Goal: Information Seeking & Learning: Learn about a topic

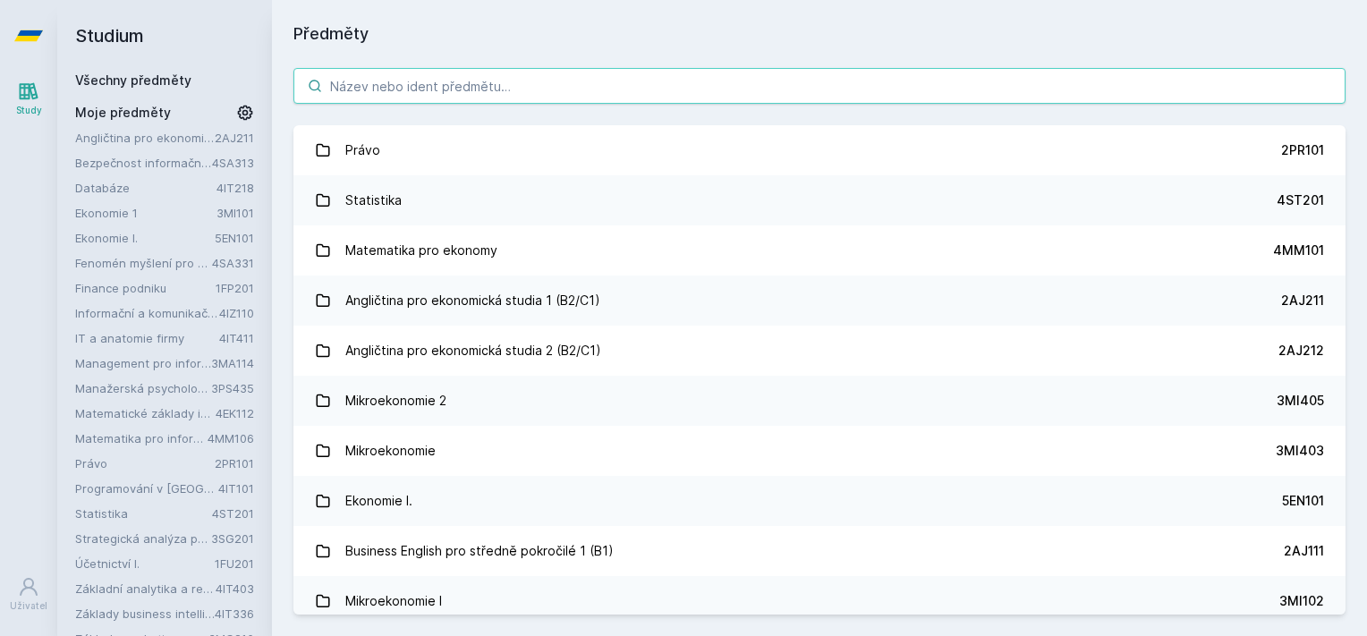
click at [542, 93] on input "search" at bounding box center [819, 86] width 1052 height 36
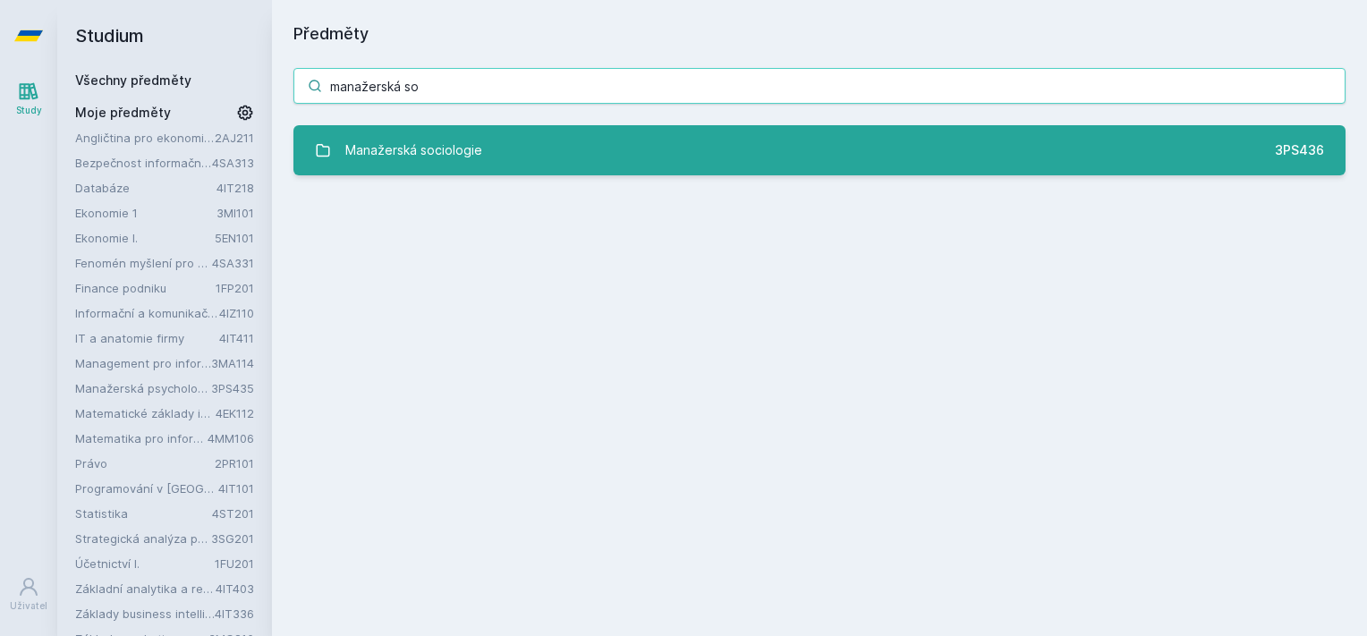
type input "manažerská so"
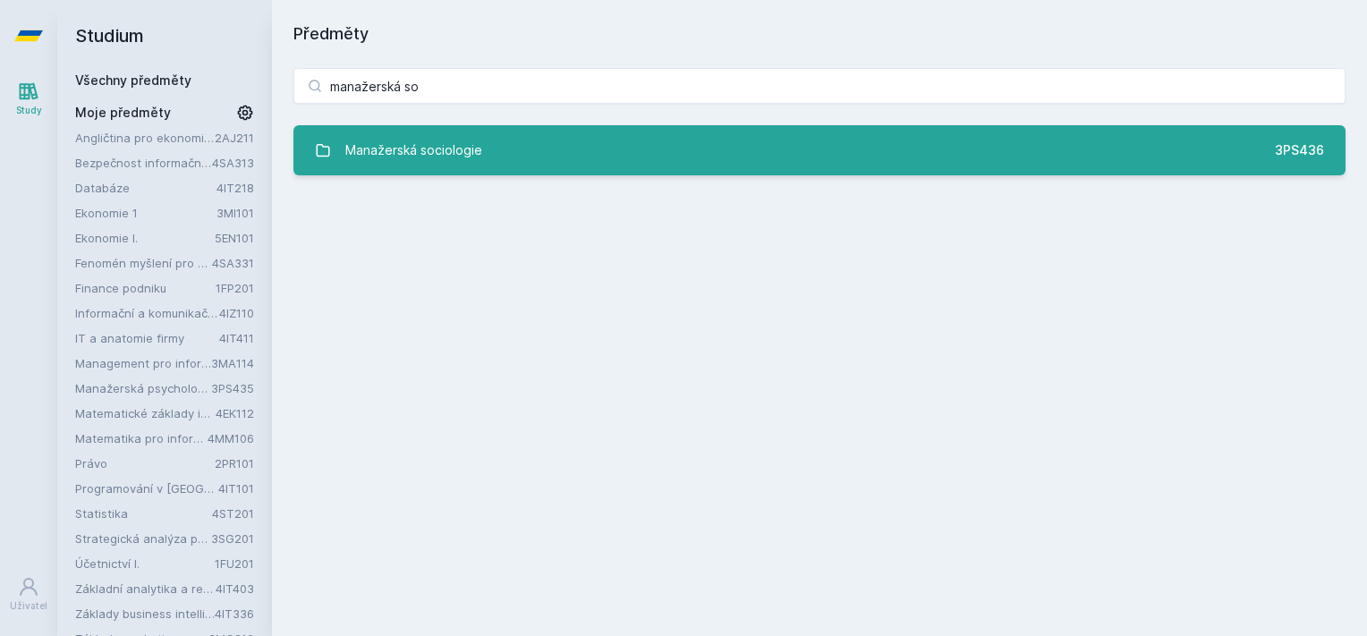
click at [542, 140] on link "Manažerská sociologie 3PS436" at bounding box center [819, 150] width 1052 height 50
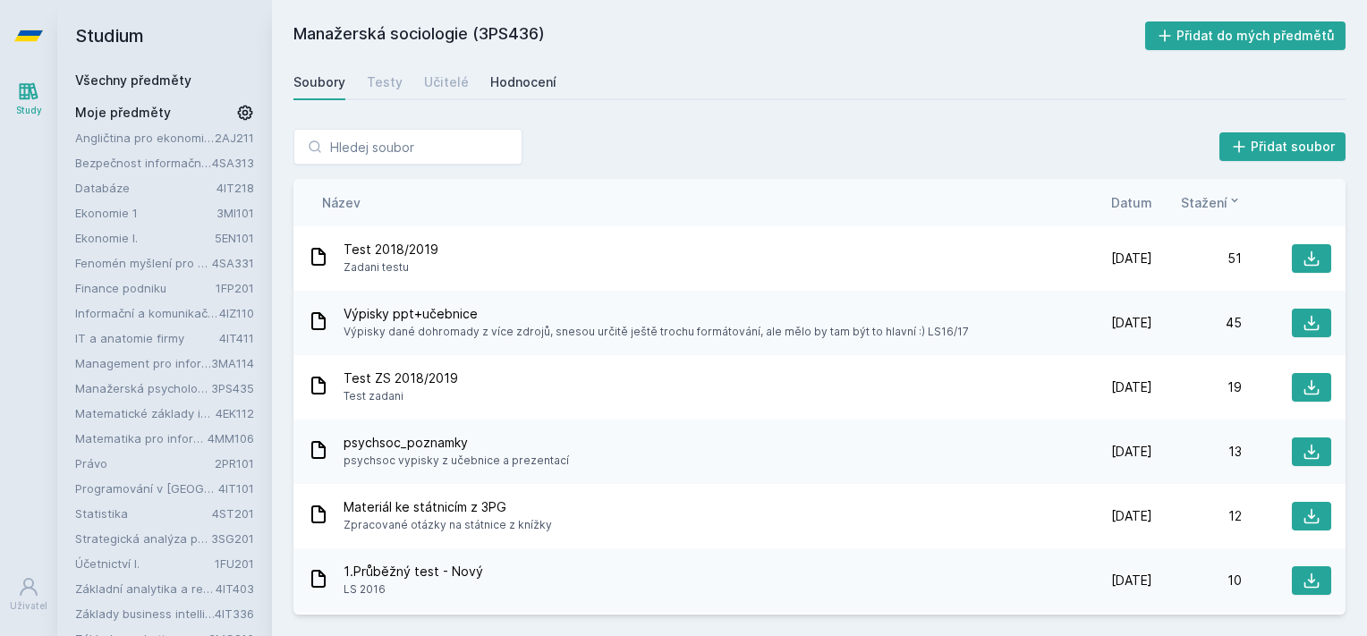
click at [528, 74] on div "Hodnocení" at bounding box center [523, 82] width 66 height 18
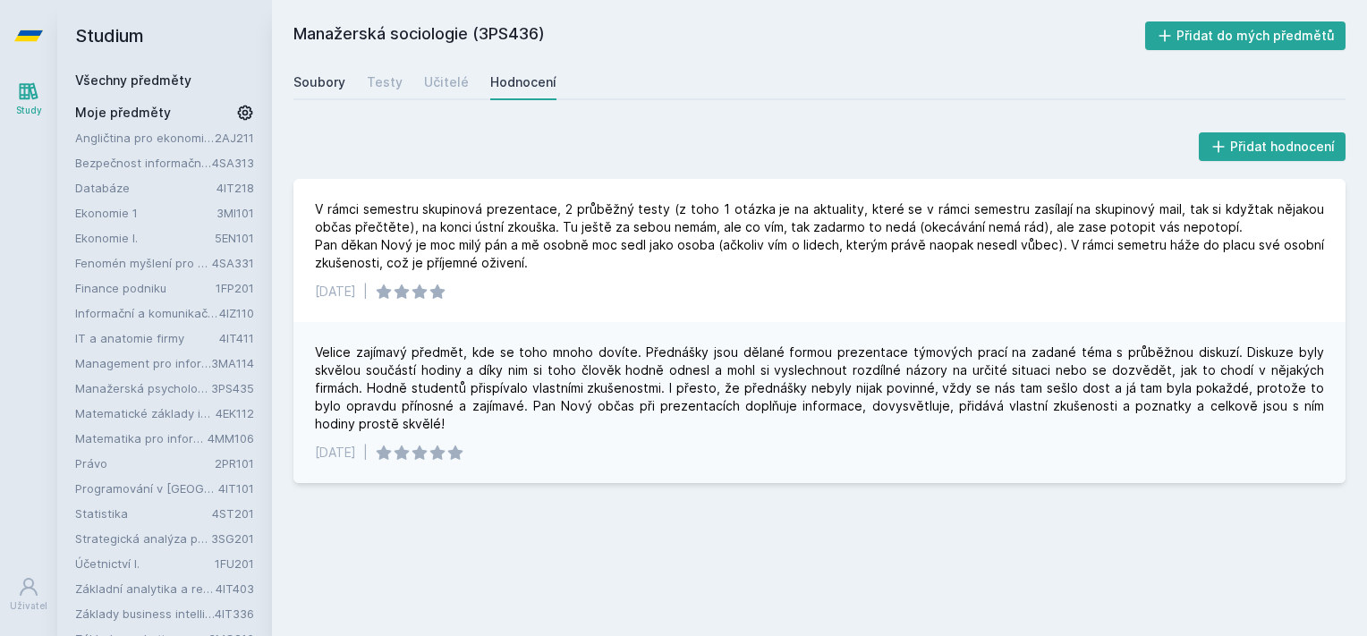
click at [337, 77] on div "Soubory" at bounding box center [319, 82] width 52 height 18
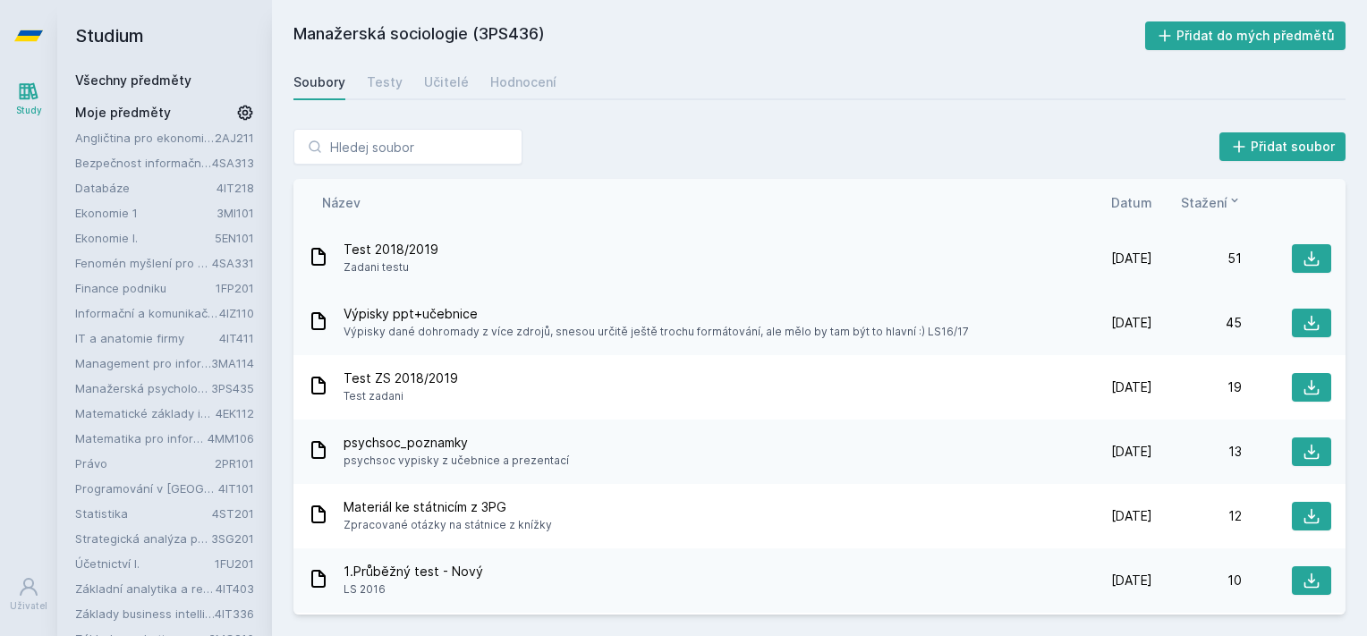
click at [412, 263] on span "Zadani testu" at bounding box center [391, 268] width 95 height 18
click at [1304, 260] on icon at bounding box center [1312, 259] width 18 height 18
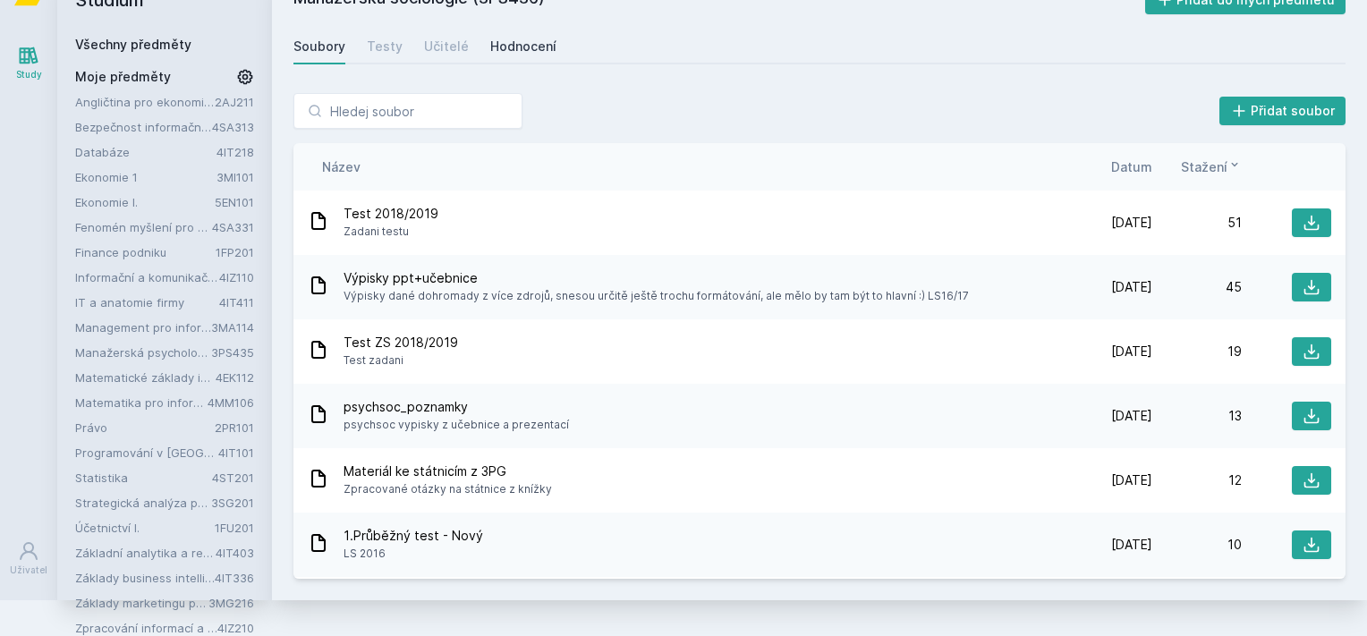
click at [514, 30] on link "Hodnocení" at bounding box center [523, 47] width 66 height 36
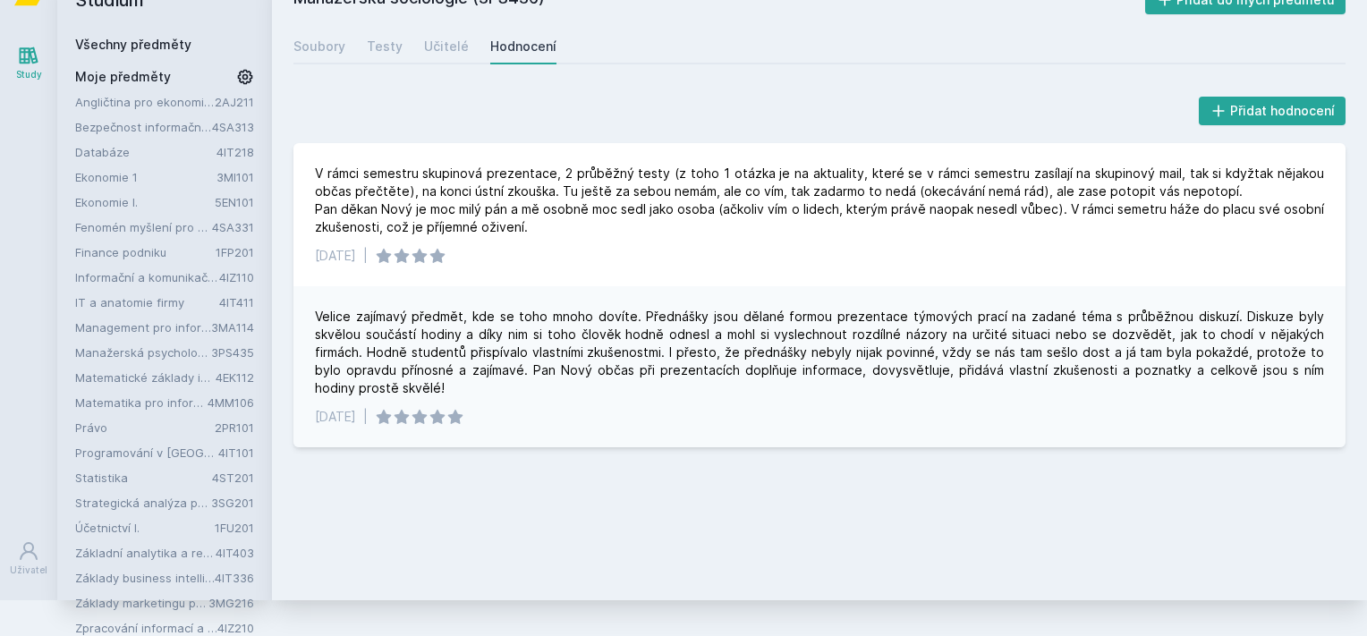
click at [521, 42] on div "Hodnocení" at bounding box center [523, 47] width 66 height 18
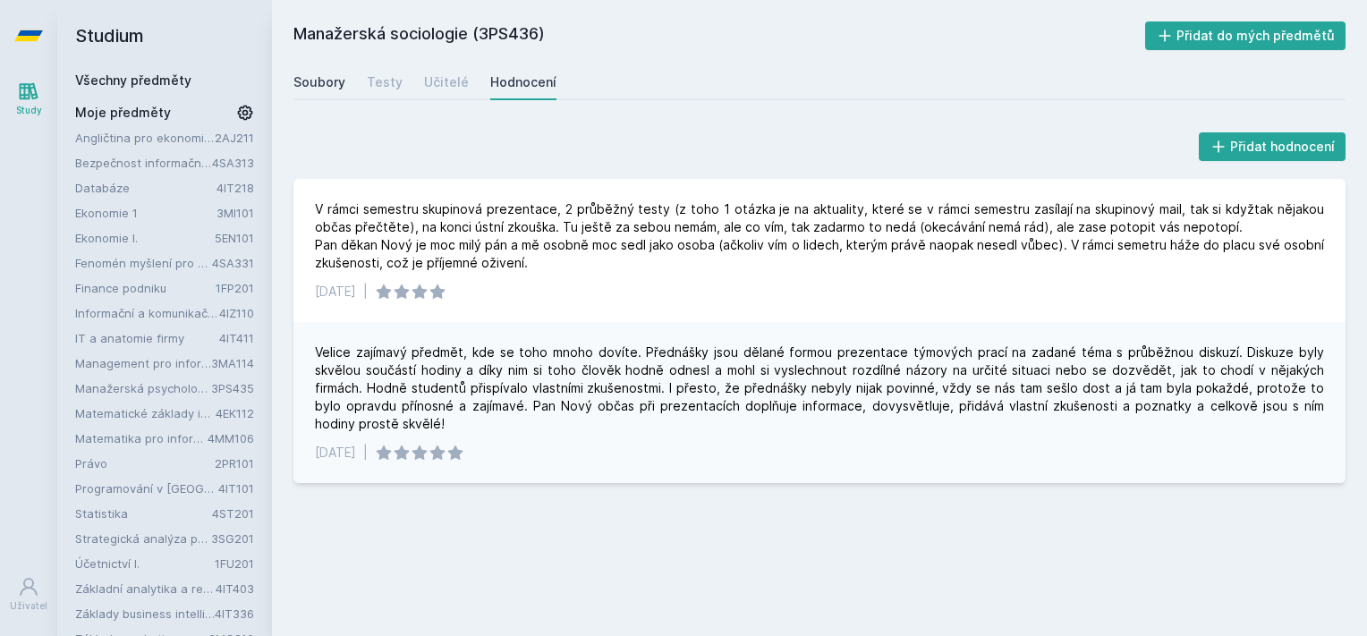
click at [313, 91] on div "Soubory" at bounding box center [319, 82] width 52 height 18
